Goal: Task Accomplishment & Management: Use online tool/utility

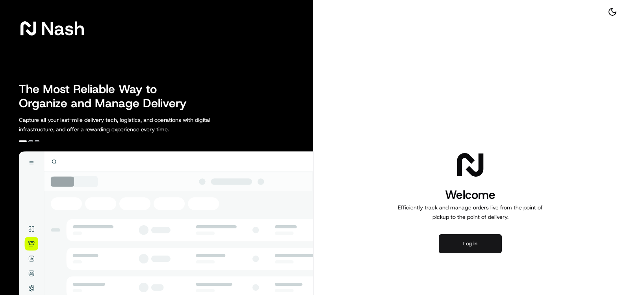
click at [476, 237] on button "Log in" at bounding box center [470, 243] width 63 height 19
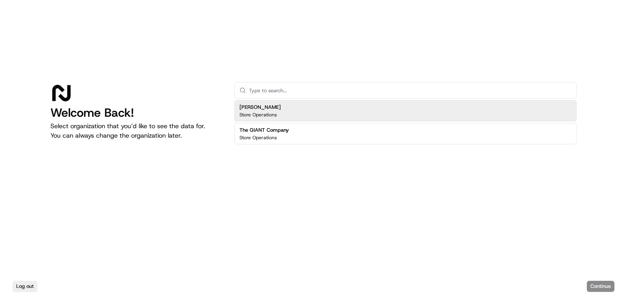
click at [262, 131] on h2 "The GIANT Company" at bounding box center [265, 130] width 50 height 7
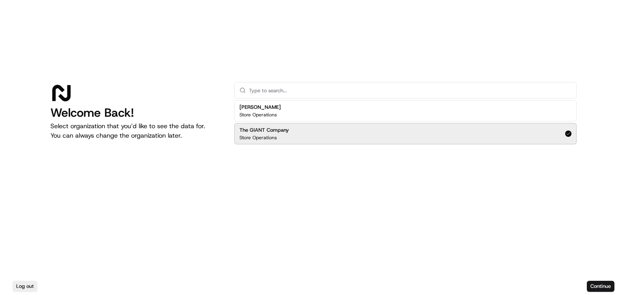
click at [616, 286] on div "Log out Continue" at bounding box center [313, 285] width 627 height 17
click at [612, 284] on button "Continue" at bounding box center [601, 286] width 28 height 11
